Goal: Task Accomplishment & Management: Use online tool/utility

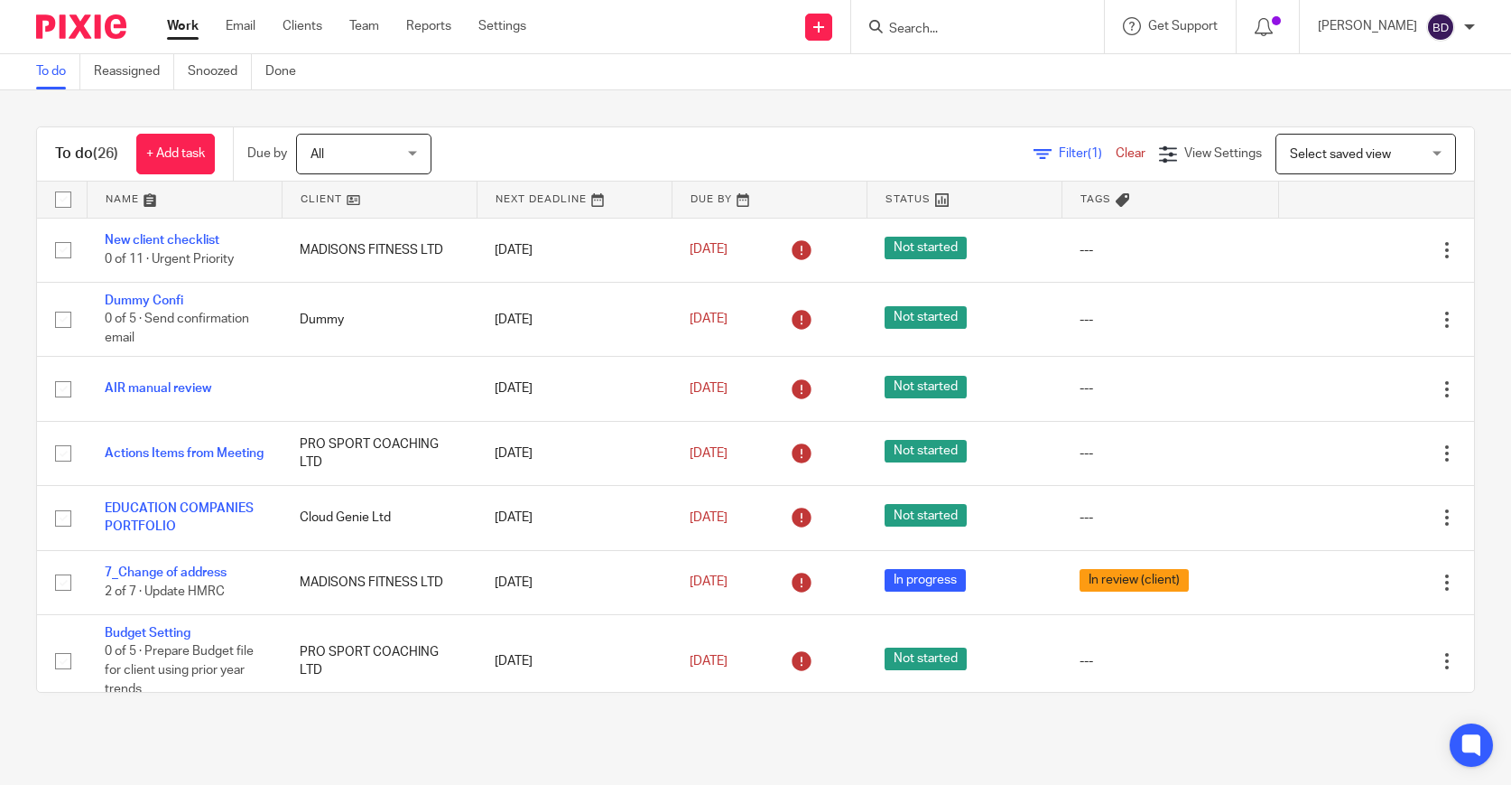
scroll to position [1409, 0]
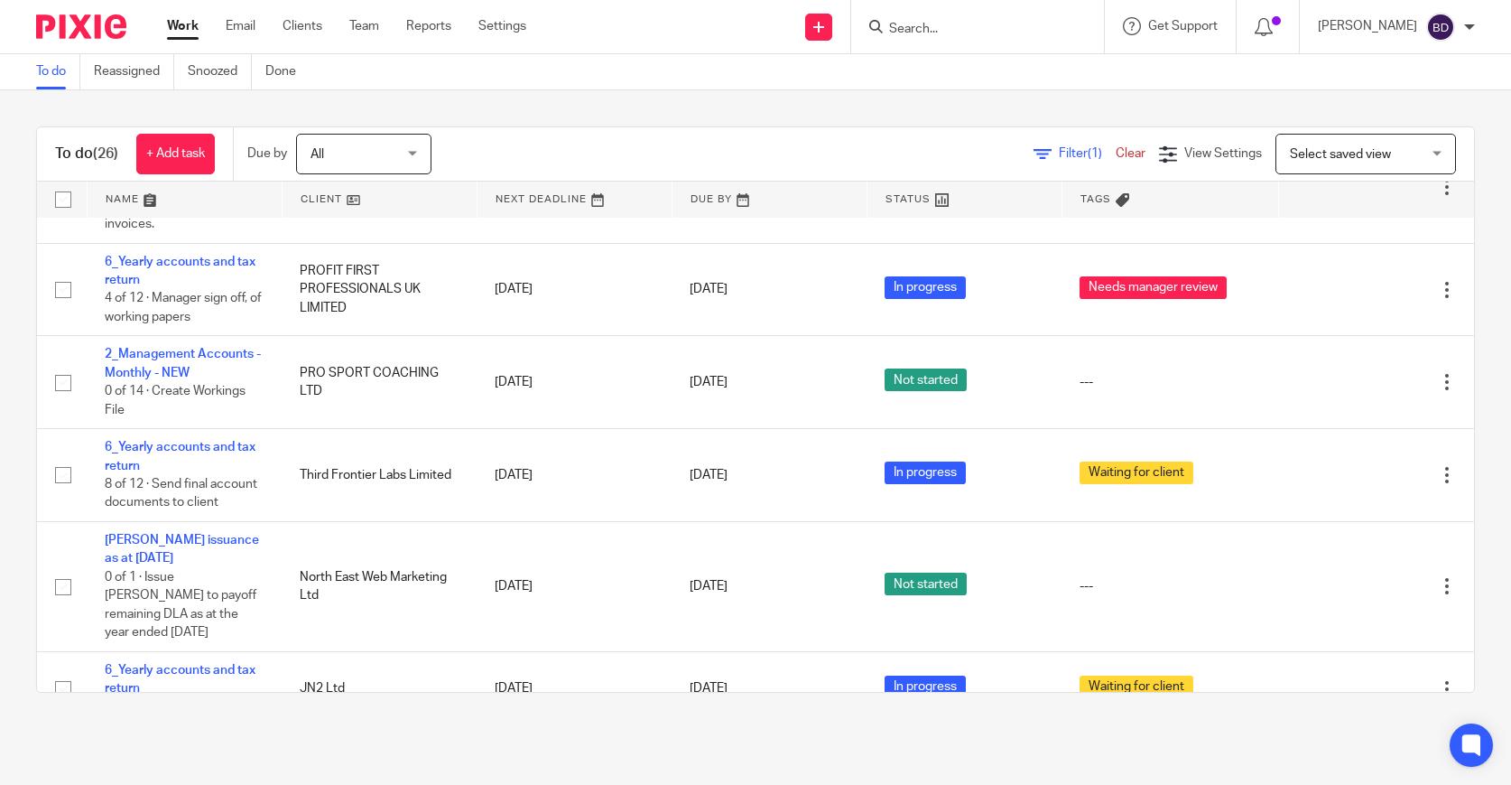
click at [966, 29] on input "Search" at bounding box center [968, 30] width 163 height 16
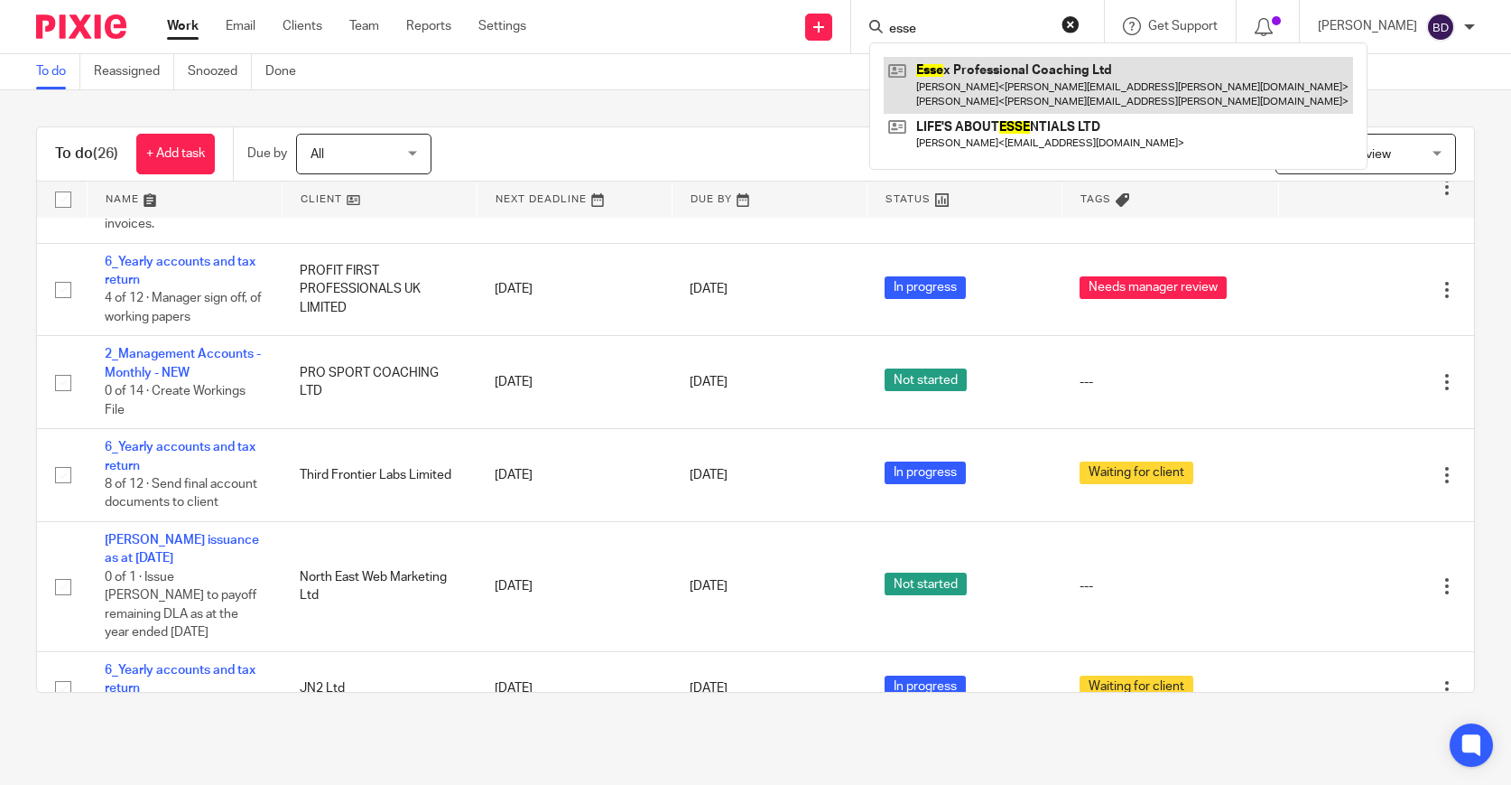
type input "esse"
click at [961, 86] on link at bounding box center [1118, 85] width 469 height 56
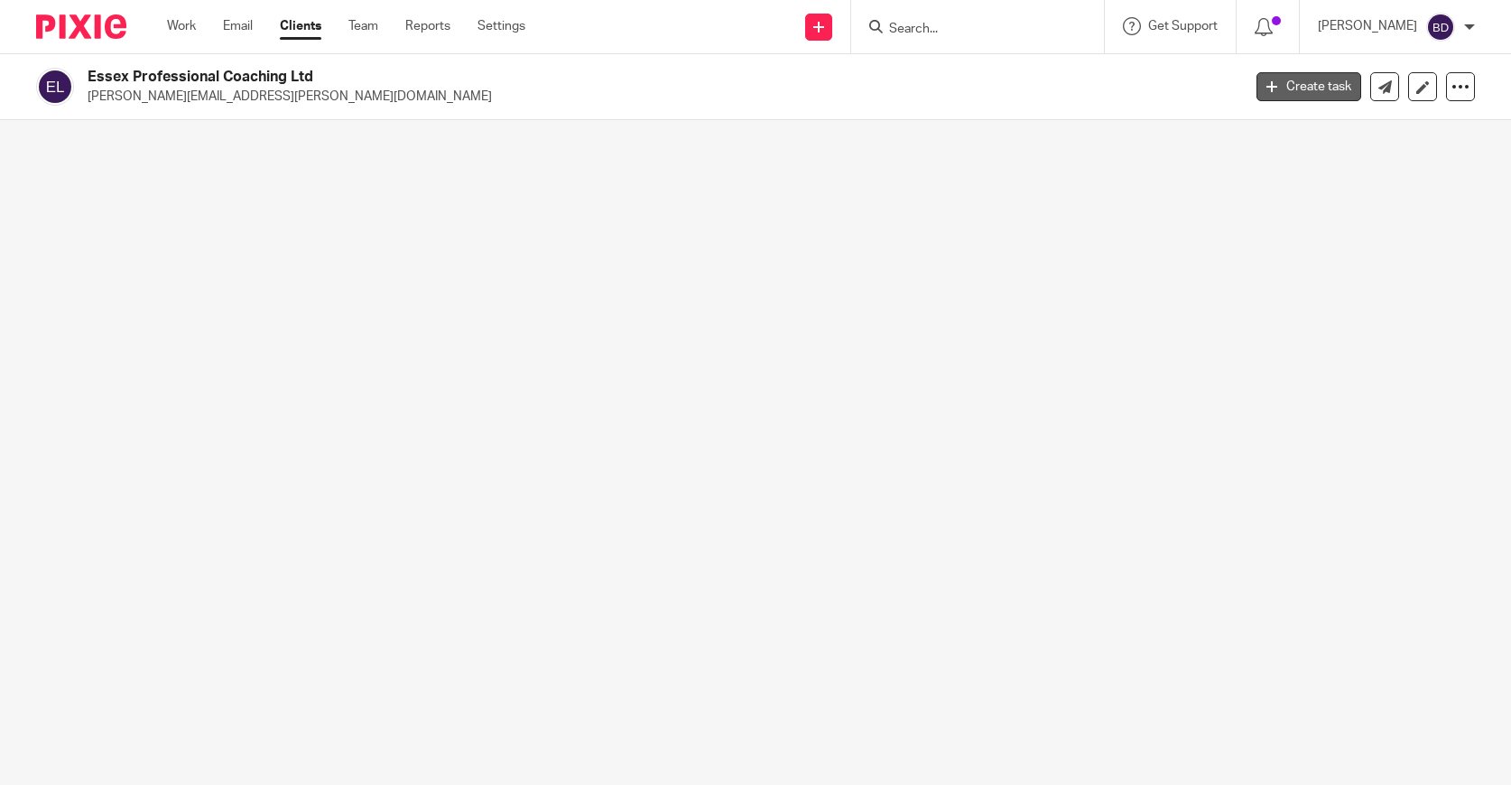
click at [1271, 90] on icon at bounding box center [1272, 86] width 11 height 11
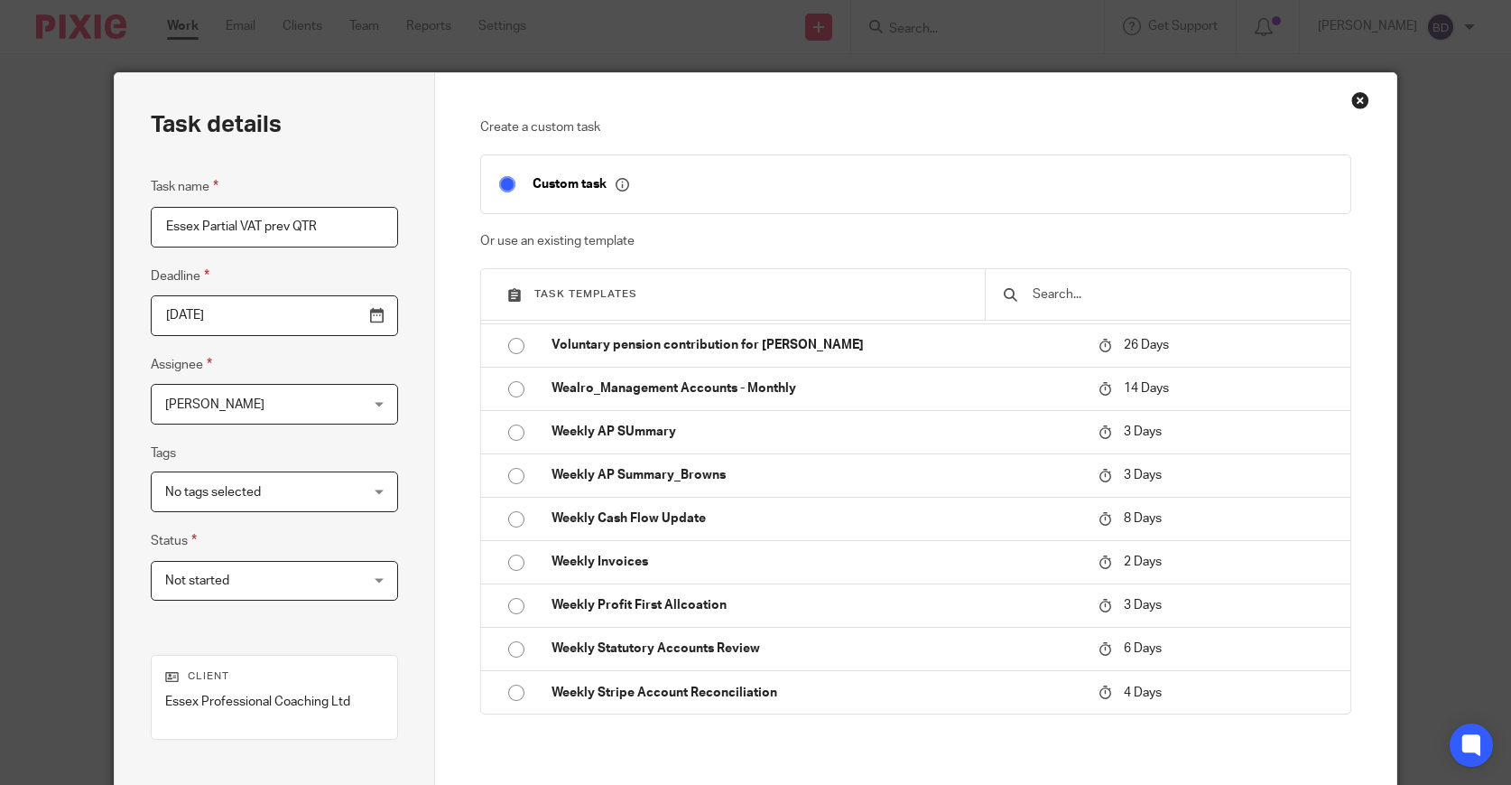
scroll to position [223, 0]
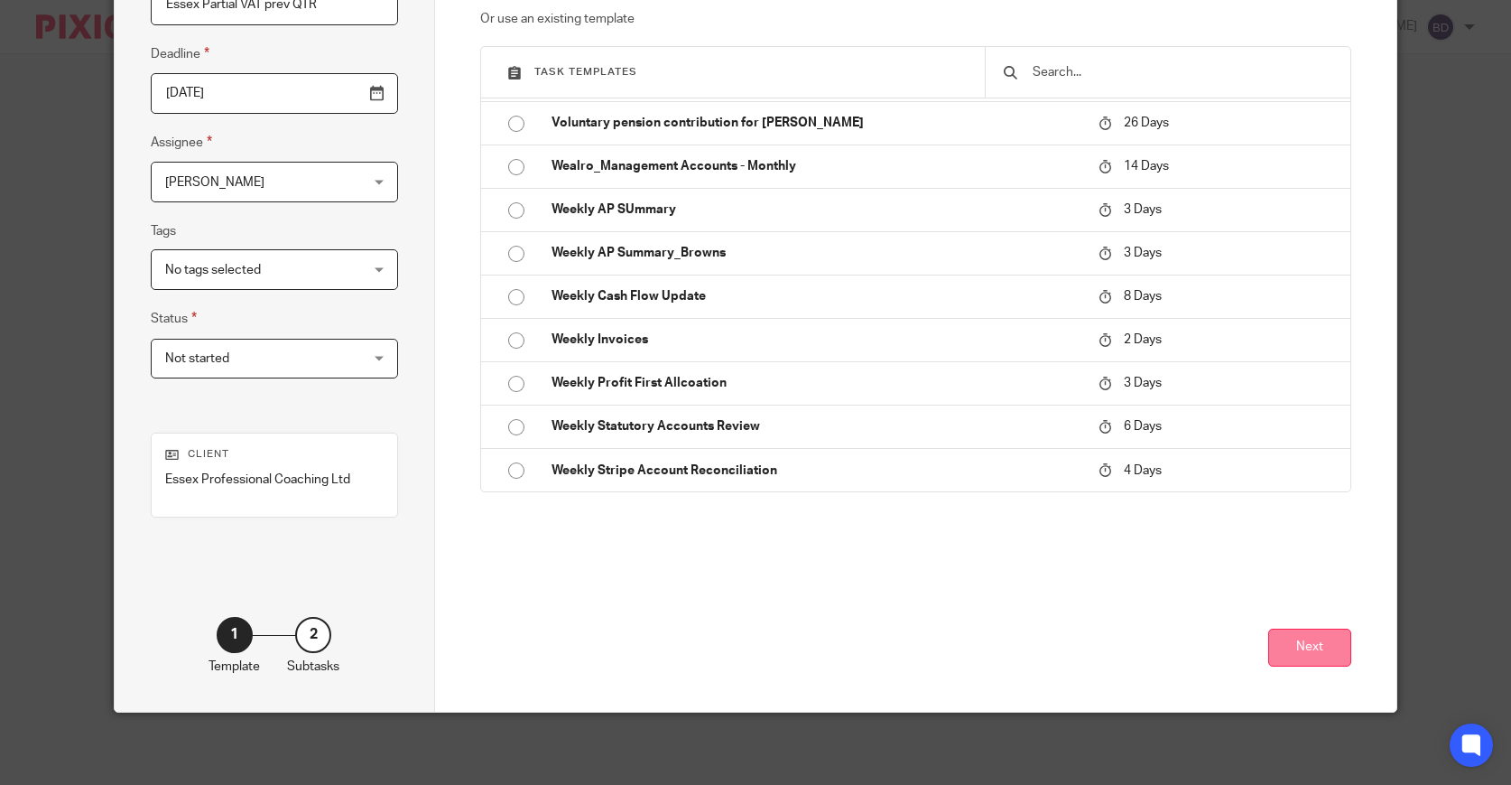
type input "Essex Partial VAT prev QTR"
click at [1331, 655] on button "Next" at bounding box center [1309, 647] width 83 height 39
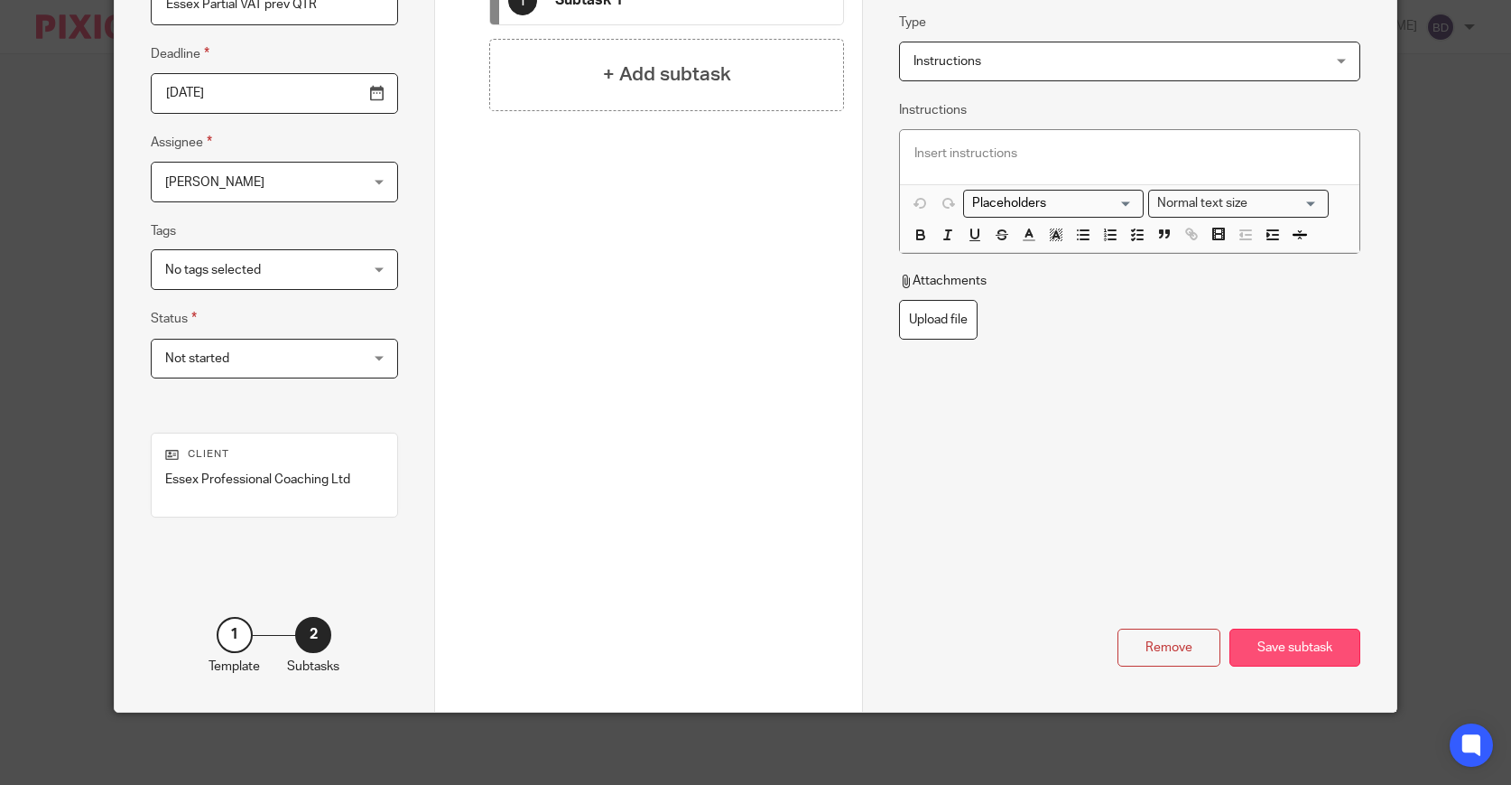
click at [1330, 654] on div "Save subtask" at bounding box center [1295, 647] width 131 height 39
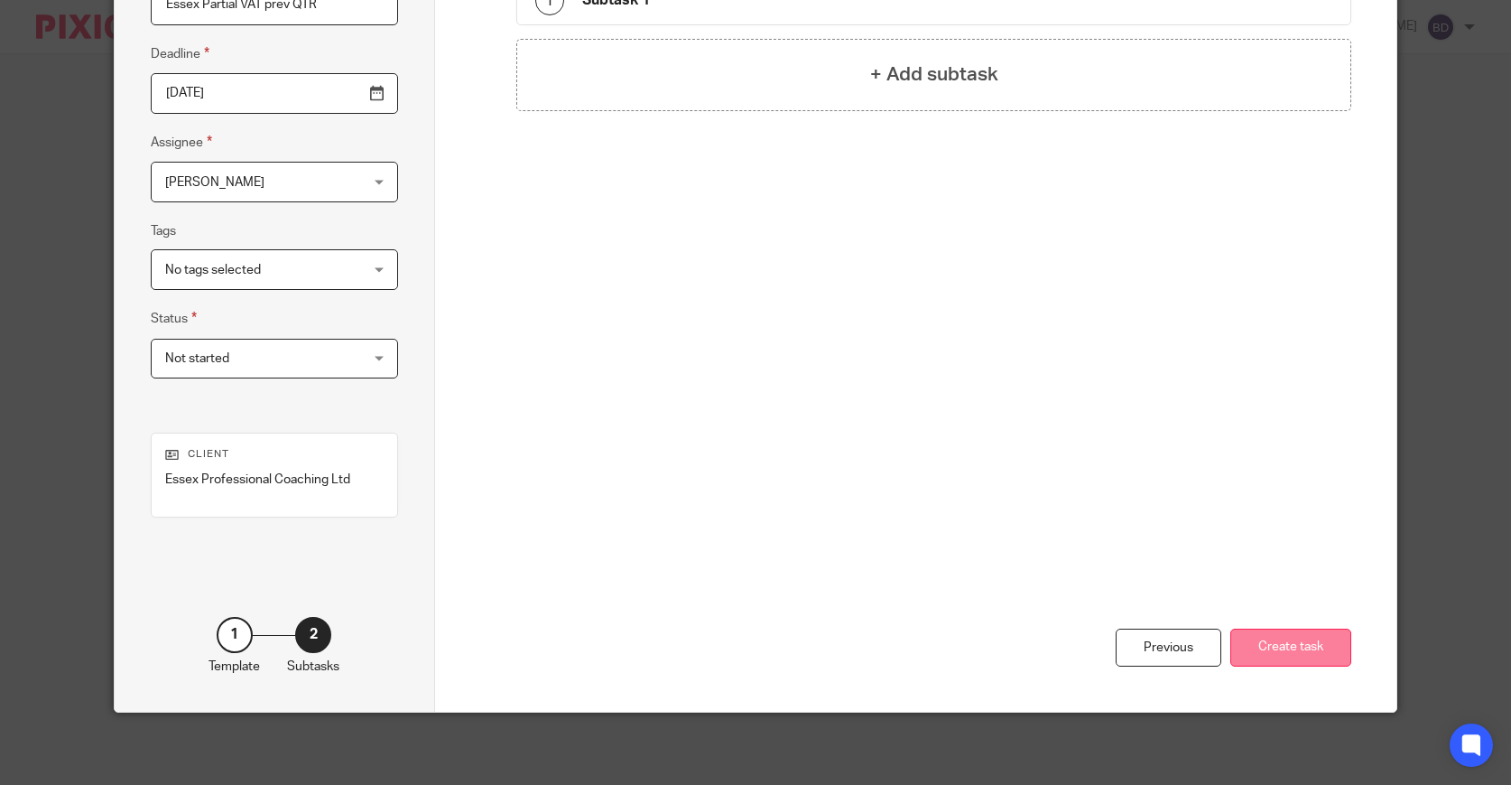
click at [1314, 664] on button "Create task" at bounding box center [1291, 647] width 121 height 39
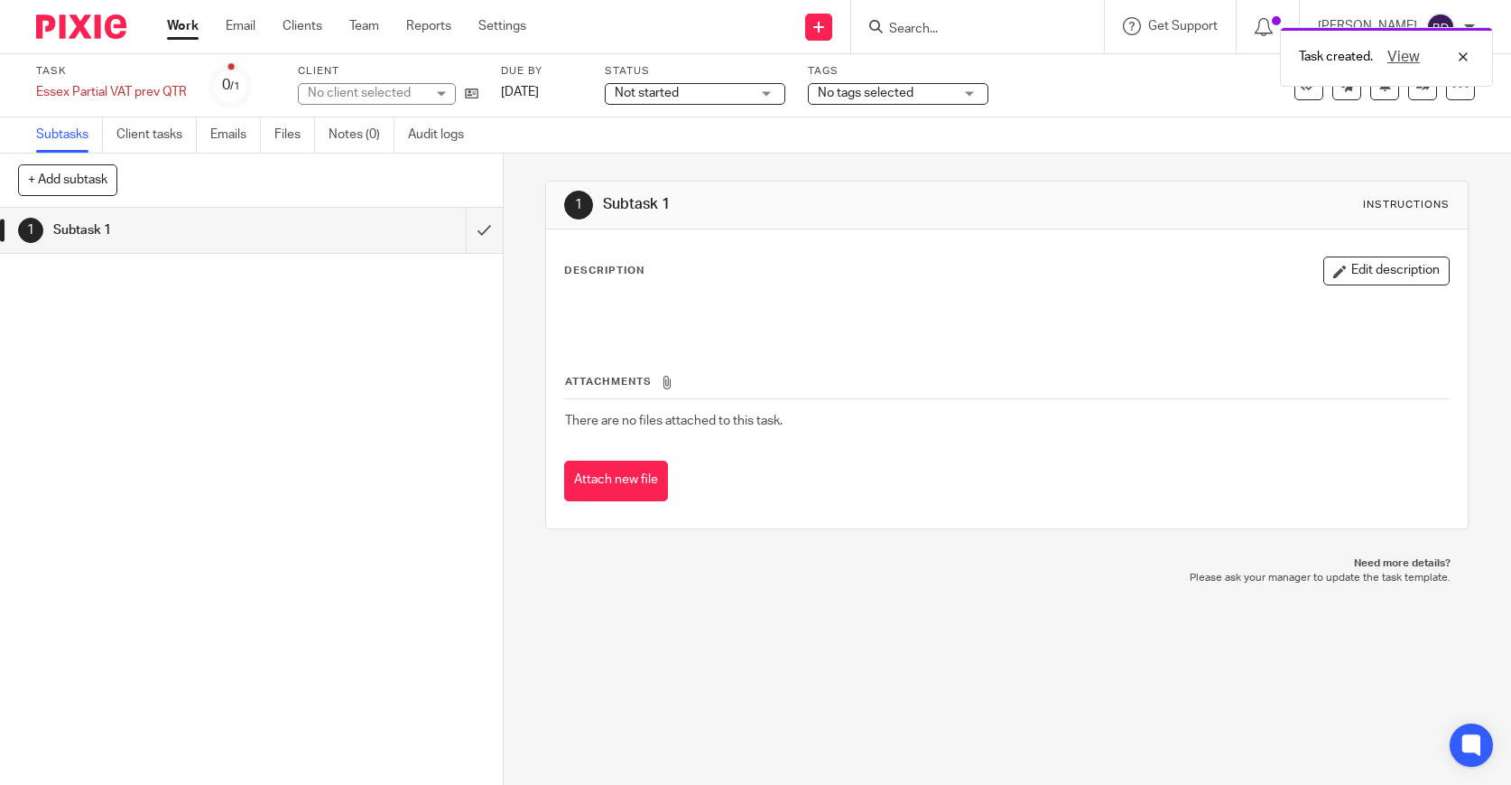
click at [444, 89] on div "No client selected" at bounding box center [377, 94] width 158 height 22
type input "essex"
click at [386, 302] on div "1 Subtask 1" at bounding box center [251, 496] width 503 height 577
click at [64, 24] on img at bounding box center [81, 26] width 90 height 24
